Goal: Find specific page/section: Find specific page/section

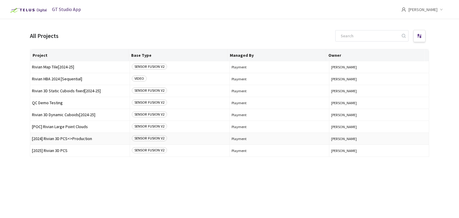
click at [58, 141] on span "[2024] Rivian 3D PCS<>Production" at bounding box center [80, 139] width 96 height 4
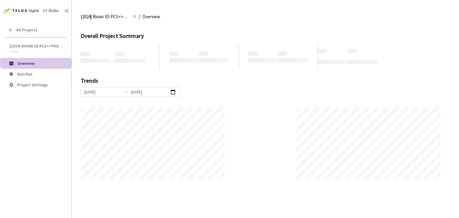
scroll to position [218, 459]
click at [31, 72] on span "Batches" at bounding box center [41, 74] width 49 height 5
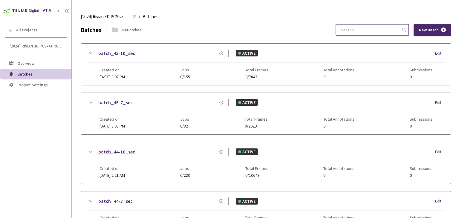
click at [386, 35] on input at bounding box center [370, 30] width 64 height 11
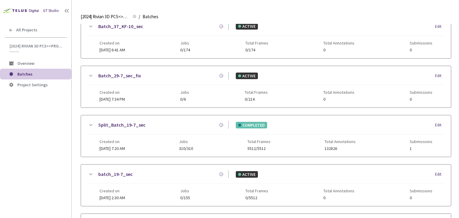
scroll to position [193, 0]
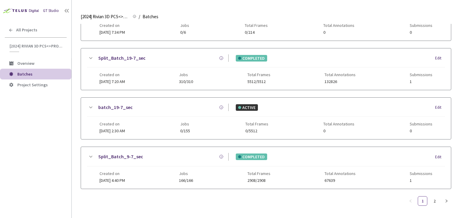
type input "9-7"
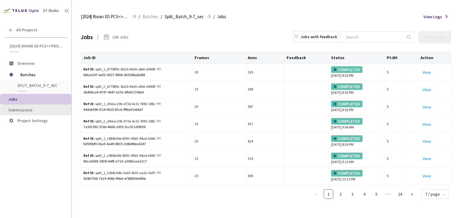
click at [26, 109] on span "Submissions" at bounding box center [20, 109] width 24 height 5
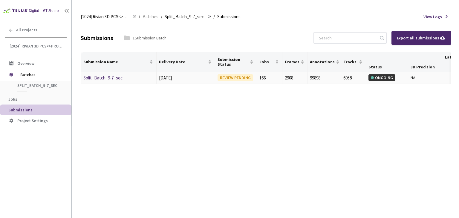
click at [103, 74] on td "Split_Batch_9-7_sec" at bounding box center [119, 78] width 76 height 12
click at [101, 77] on link "Split_Batch_9-7_sec" at bounding box center [102, 78] width 39 height 6
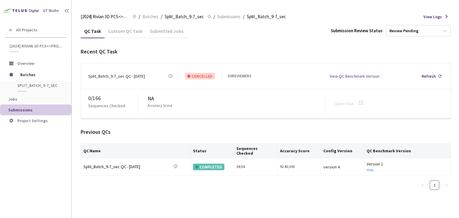
click at [122, 37] on div "Custom QC Task" at bounding box center [126, 33] width 42 height 10
